Goal: Task Accomplishment & Management: Use online tool/utility

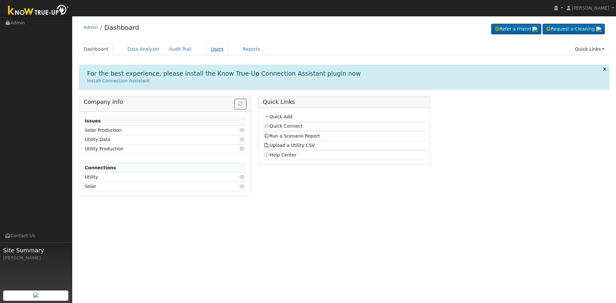
click at [209, 51] on link "Users" at bounding box center [217, 49] width 22 height 12
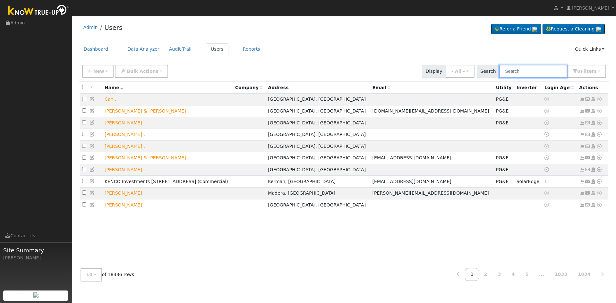
click at [514, 71] on input "text" at bounding box center [533, 71] width 68 height 13
paste input "Kevin Foste"
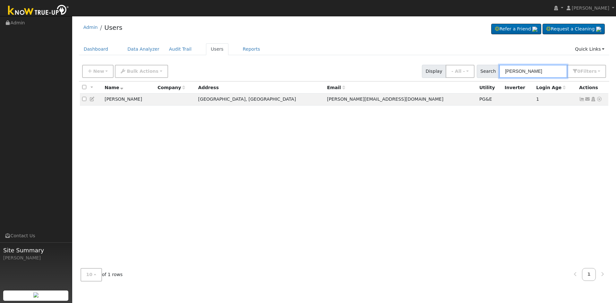
type input "[PERSON_NAME]"
click at [112, 99] on td "[PERSON_NAME]" at bounding box center [128, 100] width 53 height 12
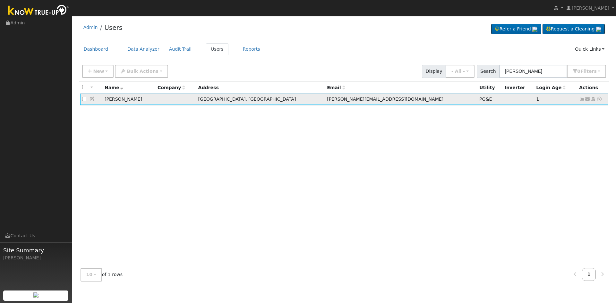
click at [580, 101] on icon at bounding box center [582, 99] width 6 height 4
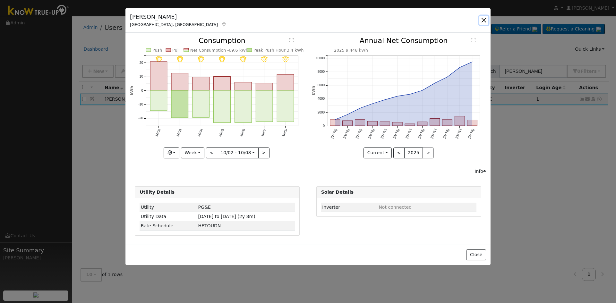
click at [485, 19] on button "button" at bounding box center [483, 20] width 9 height 9
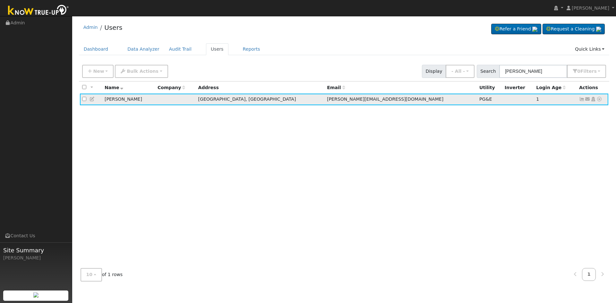
click at [111, 100] on td "Kevin Foster" at bounding box center [128, 100] width 53 height 12
click at [251, 97] on td "Fresno, CA" at bounding box center [260, 100] width 129 height 12
click at [327, 101] on span "kevin@mylifebridge.org" at bounding box center [385, 99] width 116 height 5
click at [600, 100] on icon at bounding box center [599, 99] width 6 height 4
click at [590, 110] on link "Data Analyzer" at bounding box center [578, 110] width 46 height 9
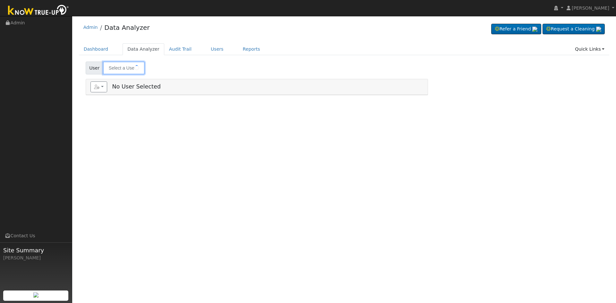
type input "[PERSON_NAME]"
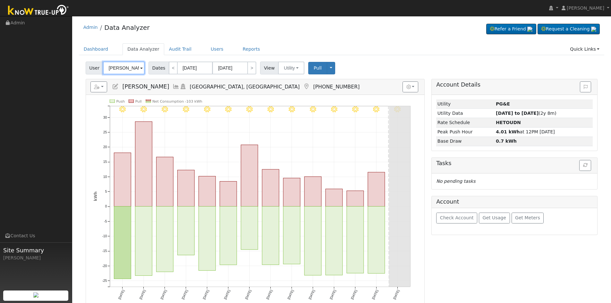
scroll to position [32, 0]
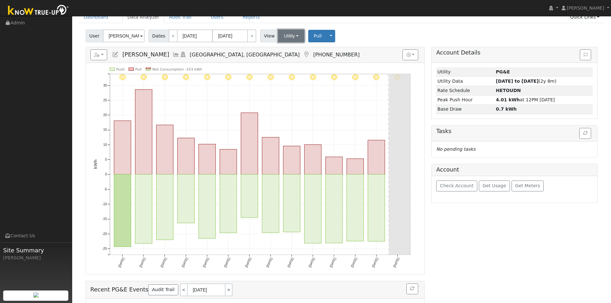
click at [287, 37] on button "Utility" at bounding box center [291, 36] width 26 height 13
click at [393, 38] on div "User Kevin Foster Account Default Account Default Account 6907 West Dovewood La…" at bounding box center [341, 34] width 514 height 15
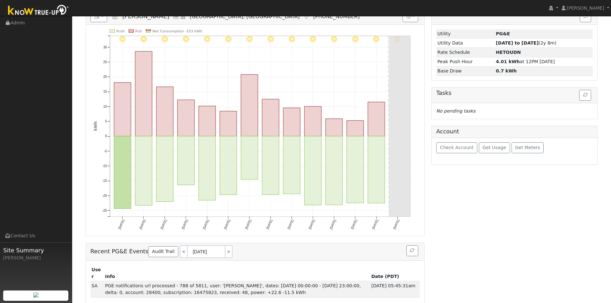
scroll to position [0, 0]
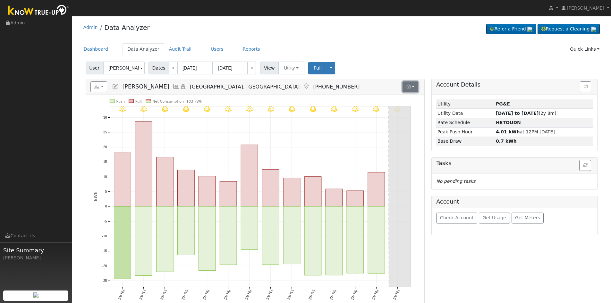
click at [414, 87] on button "button" at bounding box center [410, 86] width 16 height 11
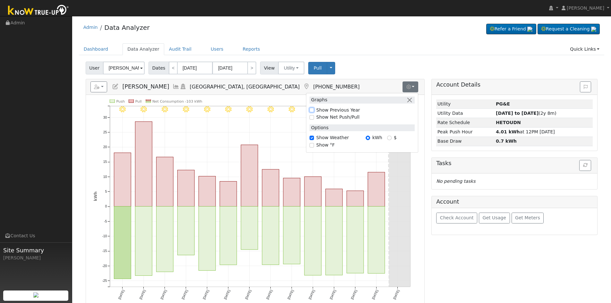
click at [311, 108] on input "Show Previous Year" at bounding box center [311, 110] width 4 height 4
checkbox input "true"
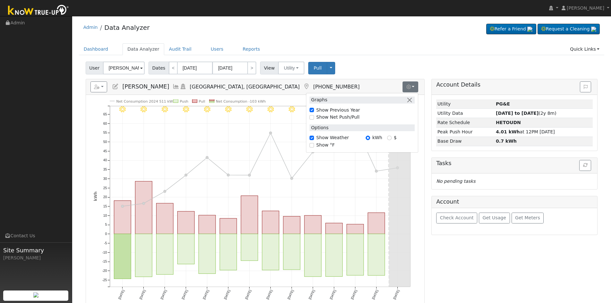
click at [163, 67] on span "Dates" at bounding box center [158, 68] width 21 height 13
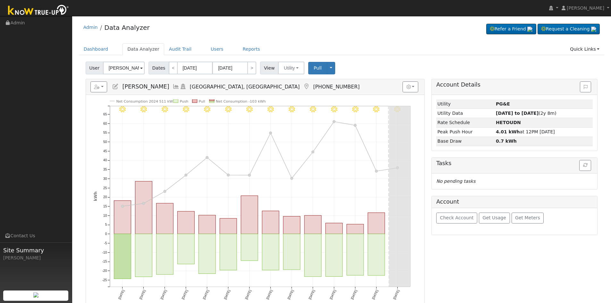
click at [156, 67] on span "Dates" at bounding box center [158, 68] width 21 height 13
click at [183, 69] on input "09/26/2025" at bounding box center [194, 68] width 35 height 13
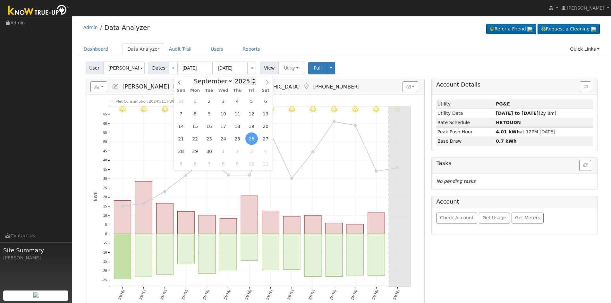
click at [238, 83] on input "2025" at bounding box center [244, 81] width 23 height 7
click at [251, 85] on span at bounding box center [253, 83] width 4 height 4
type input "2024"
click at [238, 66] on input "[DATE]" at bounding box center [229, 68] width 35 height 13
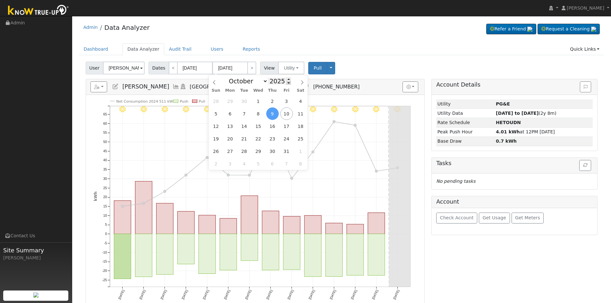
click at [286, 84] on span at bounding box center [288, 83] width 4 height 4
type input "2024"
click at [388, 56] on div "Dashboard Data Analyzer Audit Trail Users Reports Quick Links Quick Add Quick C…" at bounding box center [342, 52] width 526 height 18
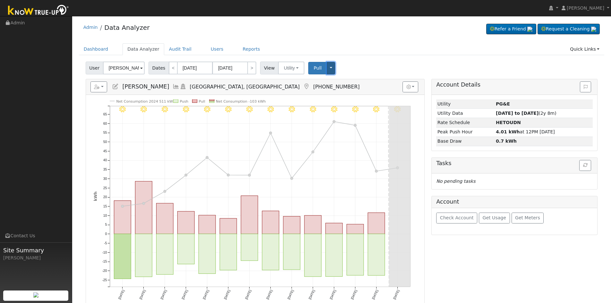
click at [327, 67] on button "Toggle Dropdown" at bounding box center [331, 68] width 8 height 13
click at [365, 49] on ul "Dashboard Data Analyzer Audit Trail Users Reports Quick Links Quick Add Quick C…" at bounding box center [342, 49] width 526 height 12
click at [308, 71] on button "Pull" at bounding box center [317, 68] width 19 height 13
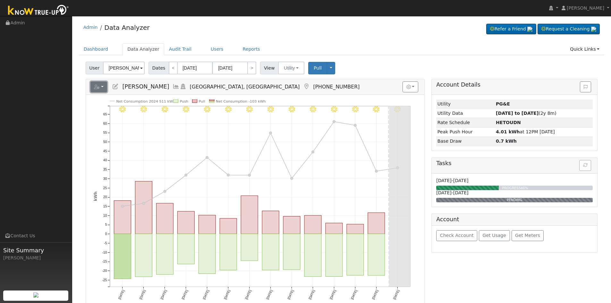
click at [102, 85] on button "button" at bounding box center [98, 86] width 17 height 11
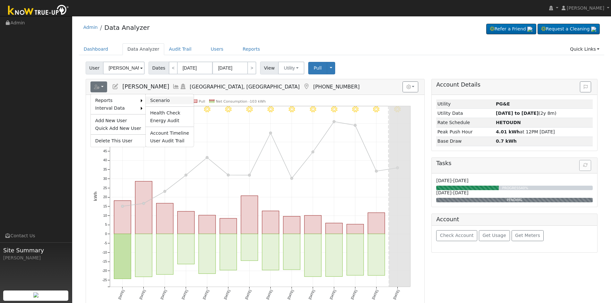
click at [147, 99] on link "Scenario" at bounding box center [170, 101] width 48 height 8
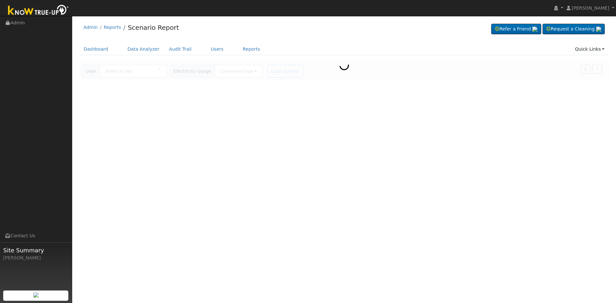
type input "[PERSON_NAME]"
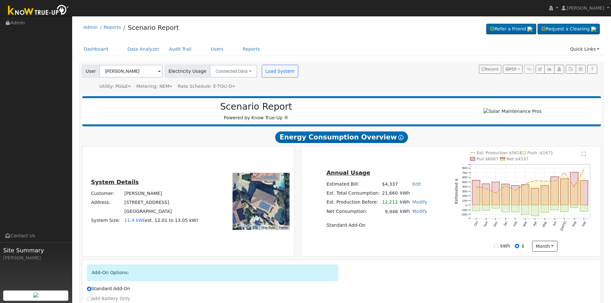
click at [212, 88] on span "Rate Schedule: E-TOU-D" at bounding box center [206, 86] width 57 height 5
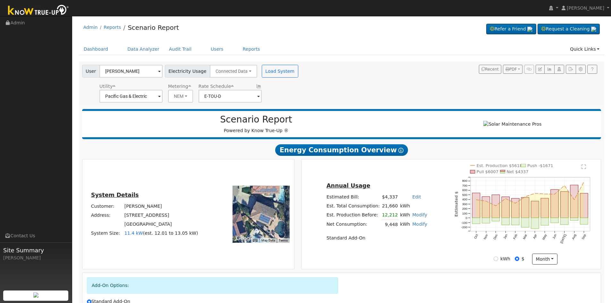
click at [257, 97] on span at bounding box center [258, 96] width 3 height 7
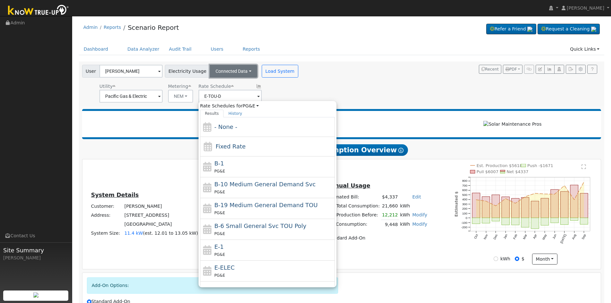
click at [239, 67] on button "Connected Data" at bounding box center [233, 71] width 47 height 13
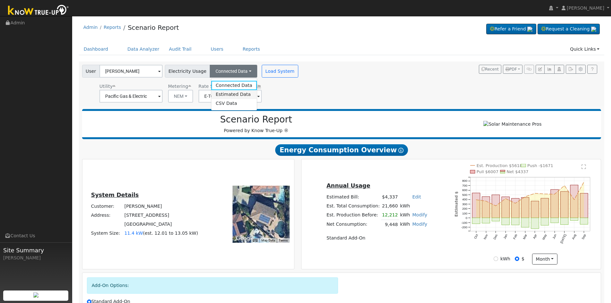
click at [226, 92] on link "Estimated Data" at bounding box center [234, 94] width 46 height 9
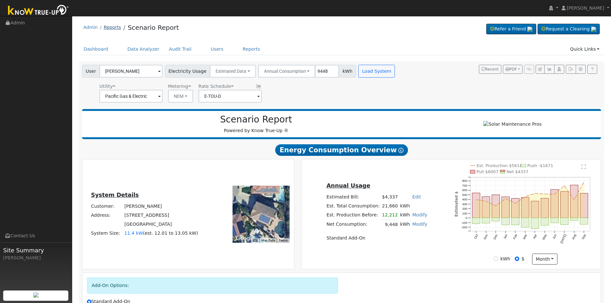
click at [111, 25] on link "Reports" at bounding box center [112, 27] width 17 height 5
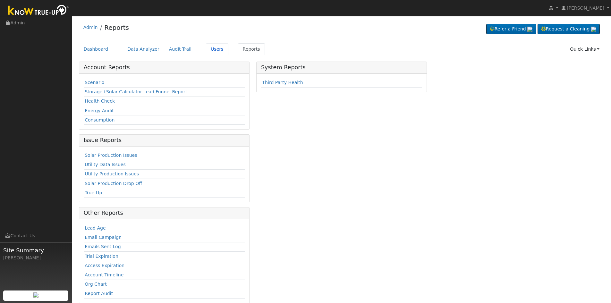
click at [206, 44] on link "Users" at bounding box center [217, 49] width 22 height 12
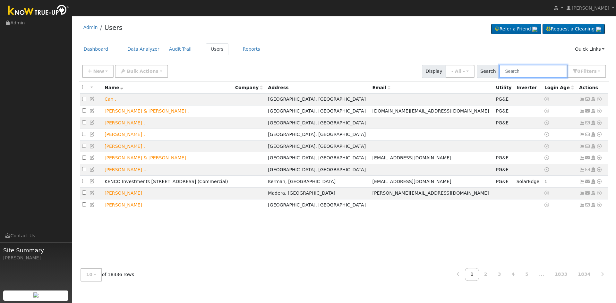
click at [521, 76] on input "text" at bounding box center [533, 71] width 68 height 13
type input "kevin foster"
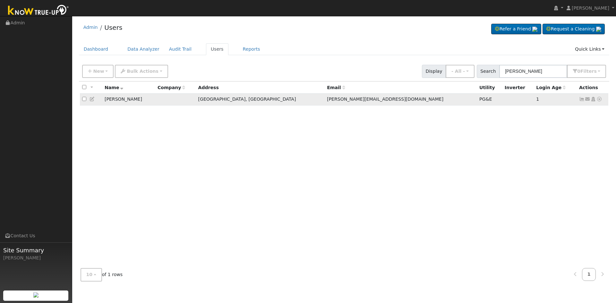
click at [582, 101] on icon at bounding box center [582, 99] width 6 height 4
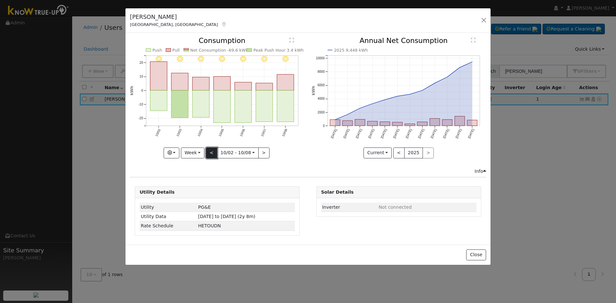
click at [212, 152] on button "<" at bounding box center [211, 153] width 11 height 11
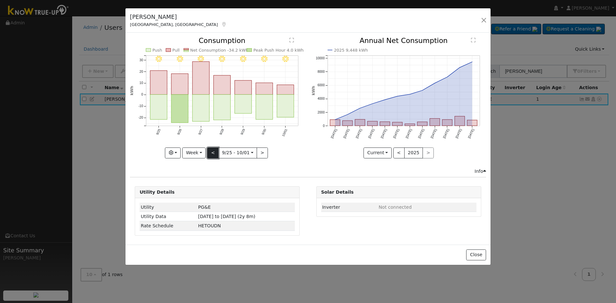
click at [212, 152] on button "<" at bounding box center [212, 153] width 11 height 11
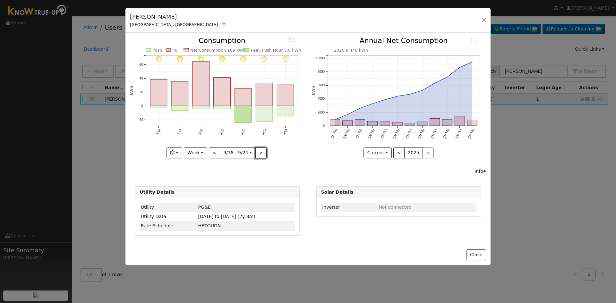
click at [262, 155] on button ">" at bounding box center [260, 153] width 11 height 11
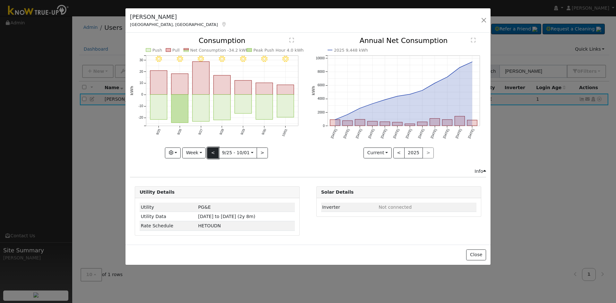
click at [214, 152] on button "<" at bounding box center [212, 153] width 11 height 11
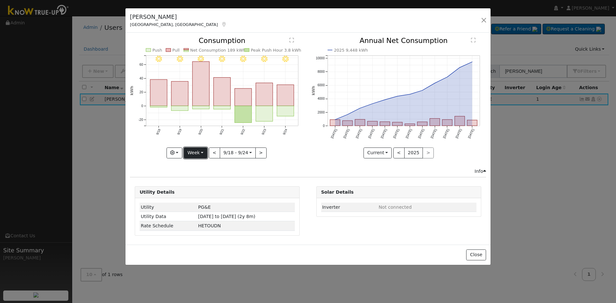
click at [198, 153] on button "Week" at bounding box center [195, 153] width 23 height 11
click at [203, 184] on link "Month" at bounding box center [206, 184] width 45 height 9
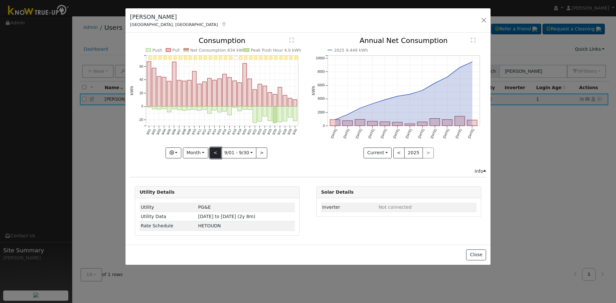
click at [216, 151] on button "<" at bounding box center [215, 153] width 11 height 11
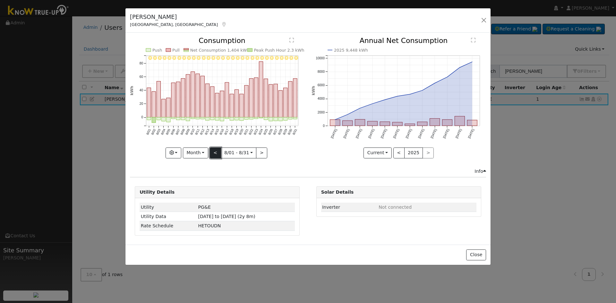
click at [216, 151] on button "<" at bounding box center [215, 153] width 11 height 11
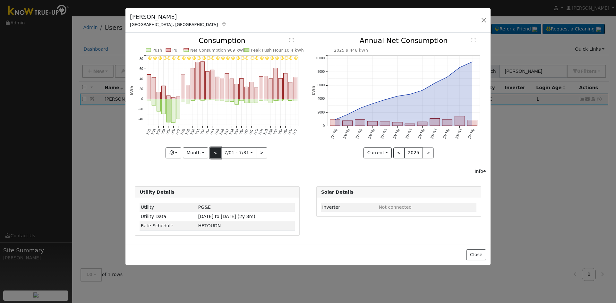
click at [218, 152] on button "<" at bounding box center [215, 153] width 11 height 11
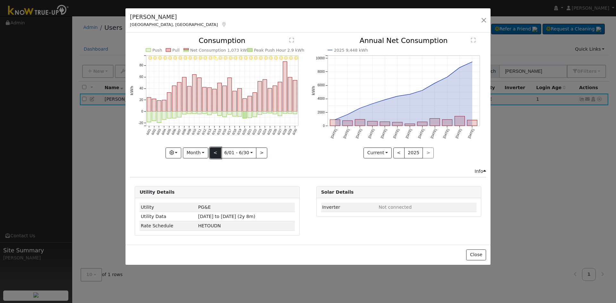
click at [218, 152] on button "<" at bounding box center [215, 153] width 11 height 11
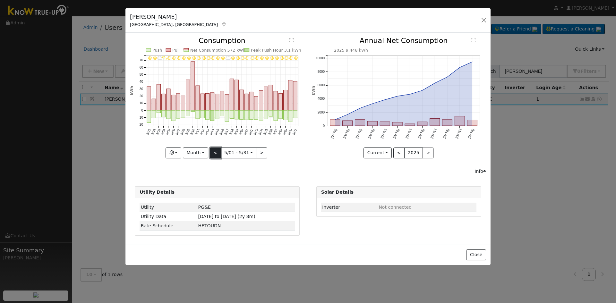
click at [218, 152] on button "<" at bounding box center [215, 153] width 11 height 11
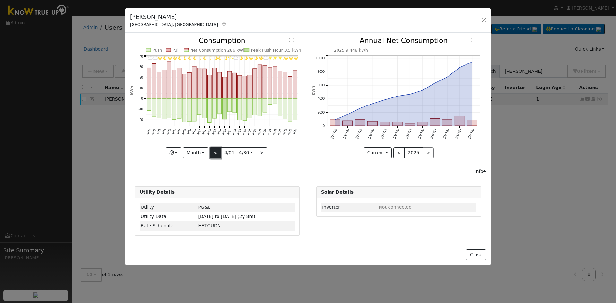
click at [218, 152] on button "<" at bounding box center [215, 153] width 11 height 11
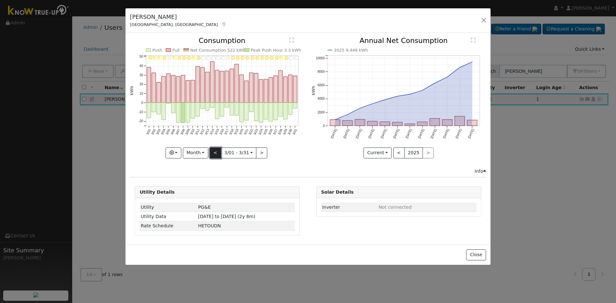
click at [218, 152] on button "<" at bounding box center [215, 153] width 11 height 11
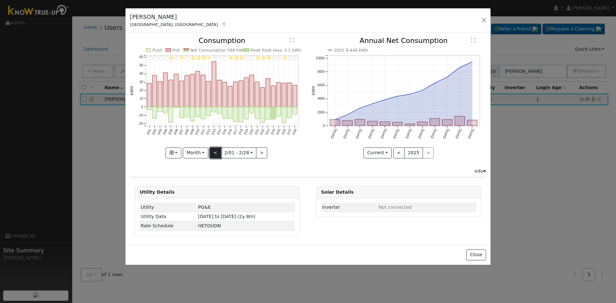
click at [218, 152] on button "<" at bounding box center [215, 153] width 11 height 11
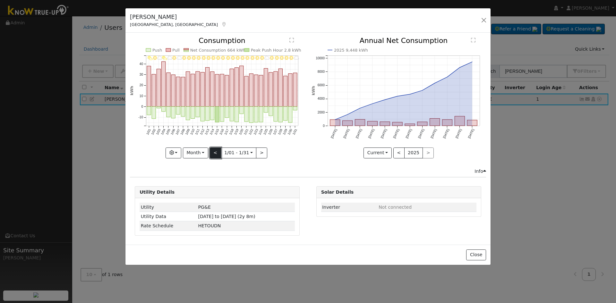
click at [218, 152] on button "<" at bounding box center [215, 153] width 11 height 11
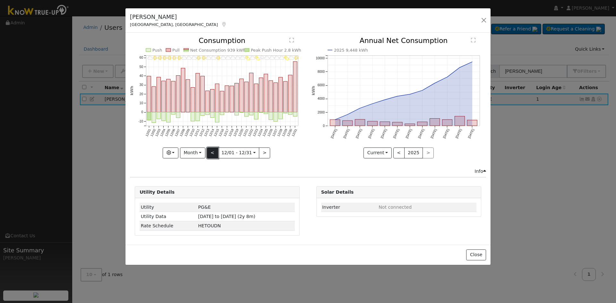
click at [218, 152] on button "<" at bounding box center [212, 153] width 11 height 11
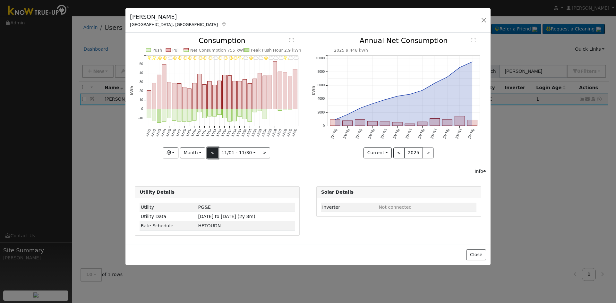
click at [218, 152] on button "<" at bounding box center [212, 153] width 11 height 11
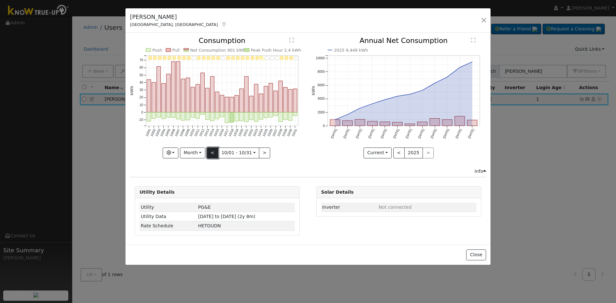
click at [218, 152] on button "<" at bounding box center [212, 153] width 11 height 11
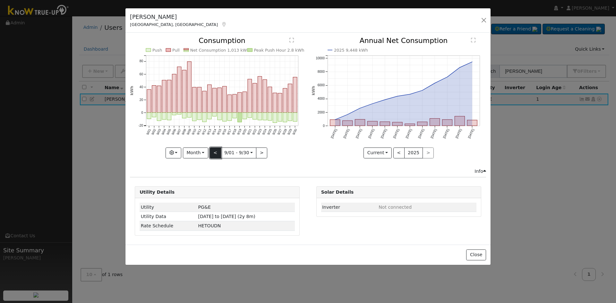
click at [218, 152] on button "<" at bounding box center [215, 153] width 11 height 11
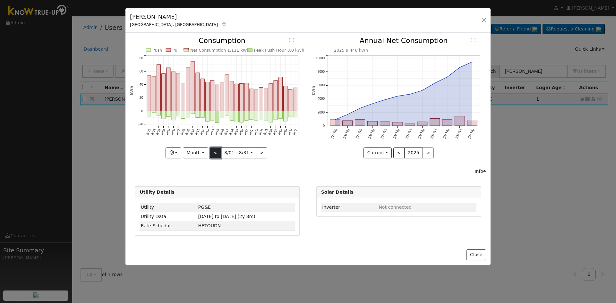
click at [218, 152] on button "<" at bounding box center [215, 153] width 11 height 11
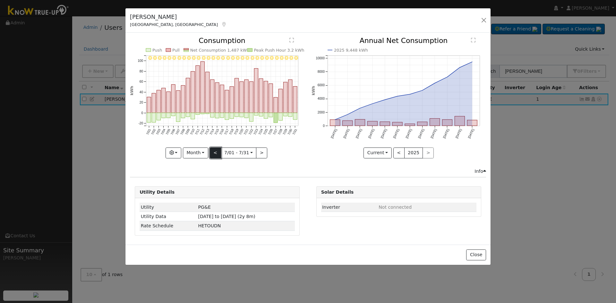
click at [218, 152] on button "<" at bounding box center [215, 153] width 11 height 11
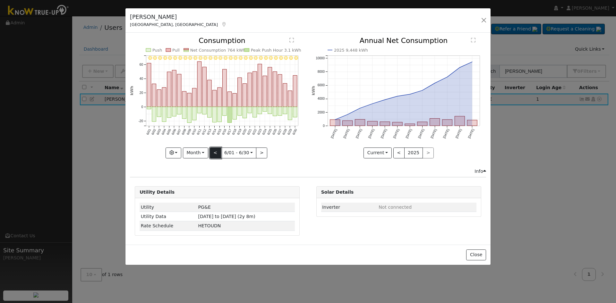
click at [218, 152] on button "<" at bounding box center [215, 153] width 11 height 11
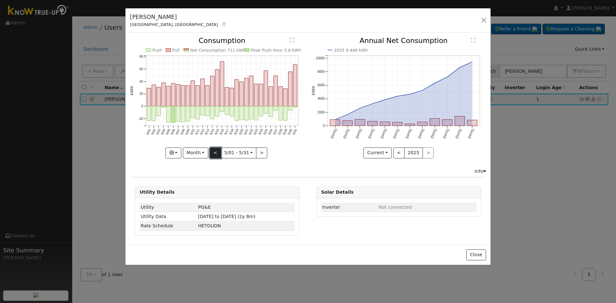
click at [218, 152] on button "<" at bounding box center [215, 153] width 11 height 11
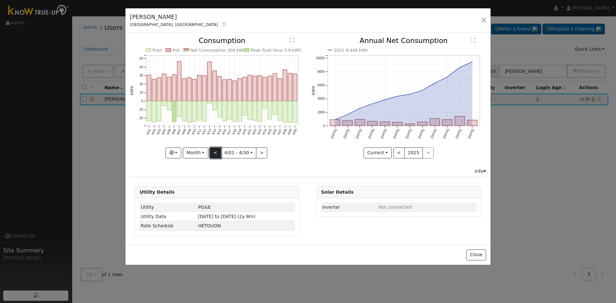
click at [218, 152] on button "<" at bounding box center [215, 153] width 11 height 11
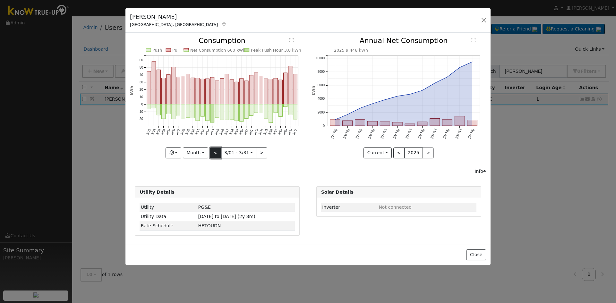
click at [218, 152] on button "<" at bounding box center [215, 153] width 11 height 11
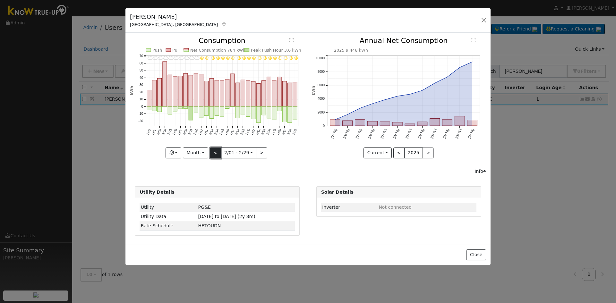
click at [218, 152] on button "<" at bounding box center [215, 153] width 11 height 11
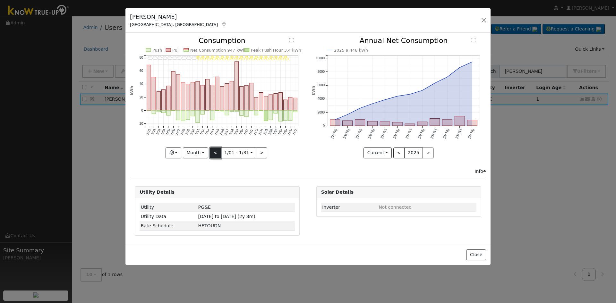
click at [218, 152] on button "<" at bounding box center [215, 153] width 11 height 11
type input "2023-12-01"
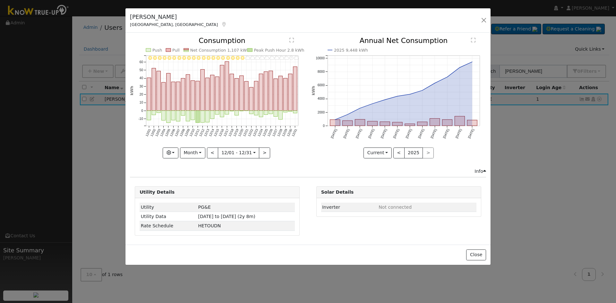
click at [482, 265] on div "Kevin Foster Fresno, CA Default Account Default Account 6907 West Dovewood Lane…" at bounding box center [308, 136] width 366 height 257
click at [480, 258] on button "Close" at bounding box center [476, 254] width 20 height 11
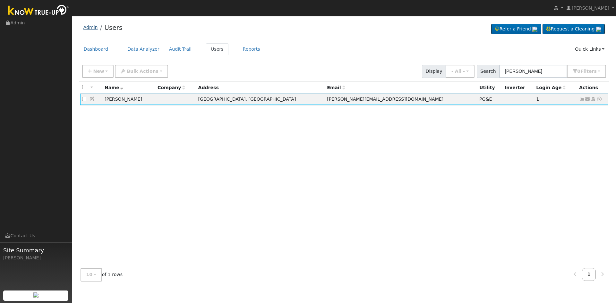
click at [94, 26] on link "Admin" at bounding box center [90, 27] width 14 height 5
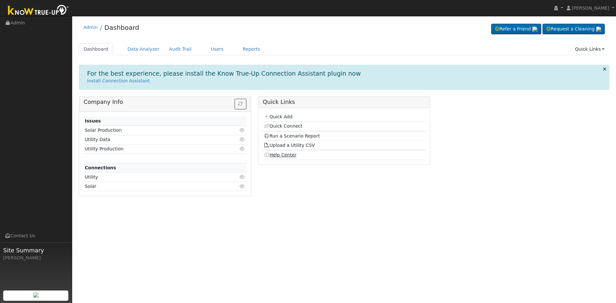
click at [283, 156] on link "Help Center" at bounding box center [280, 154] width 33 height 5
click at [245, 47] on link "Reports" at bounding box center [251, 49] width 27 height 12
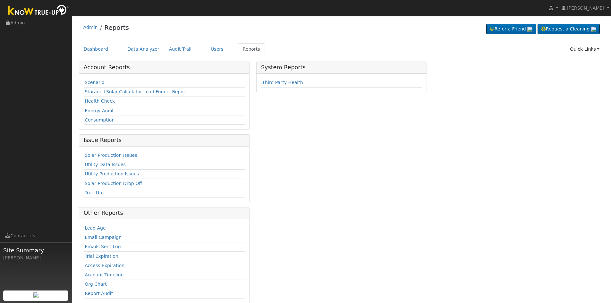
scroll to position [8, 0]
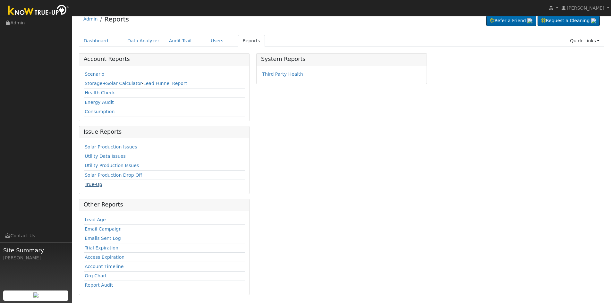
click at [91, 187] on link "True-Up" at bounding box center [93, 184] width 17 height 5
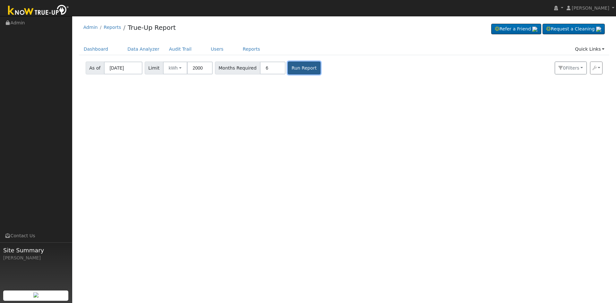
click at [288, 64] on button "Run Report" at bounding box center [304, 68] width 32 height 13
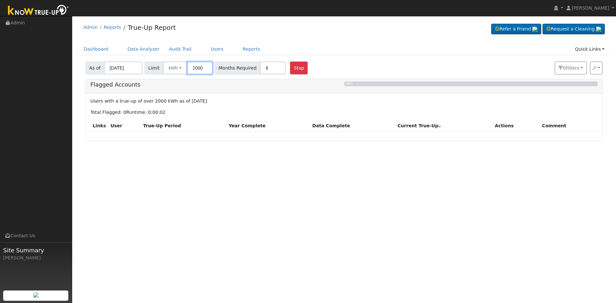
click at [198, 68] on input "2000" at bounding box center [200, 68] width 26 height 13
click at [180, 69] on button "kWh" at bounding box center [175, 68] width 24 height 13
click at [180, 94] on link "$" at bounding box center [184, 91] width 45 height 9
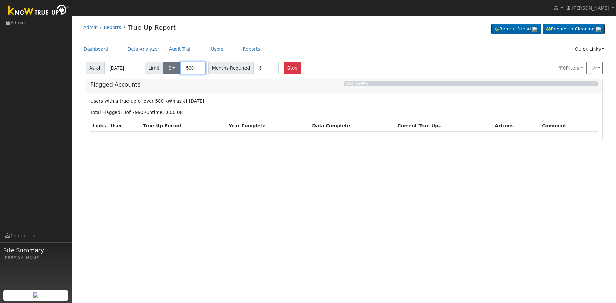
drag, startPoint x: 196, startPoint y: 68, endPoint x: 176, endPoint y: 68, distance: 19.9
click at [176, 68] on div "Limit $ kWh $ 500" at bounding box center [175, 68] width 61 height 13
type input "2000"
click at [365, 65] on div "As of [DATE] Limit $ kWh $ 2000 Months Required 6 Stop 0 Filter s Search Includ…" at bounding box center [343, 66] width 519 height 15
click at [285, 68] on button "Stop" at bounding box center [292, 68] width 18 height 13
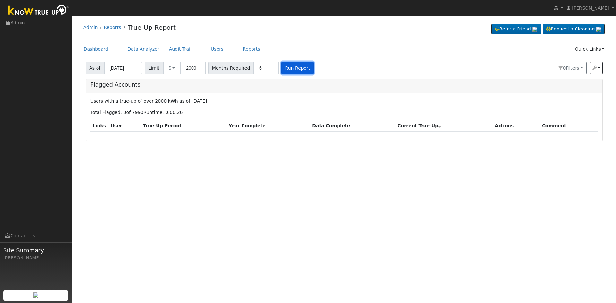
click at [285, 68] on button "Run Report" at bounding box center [297, 68] width 32 height 13
